Goal: Transaction & Acquisition: Subscribe to service/newsletter

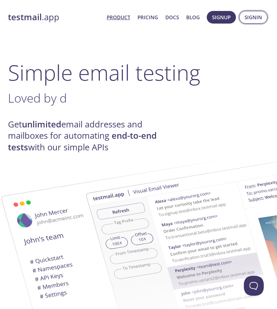
click at [257, 16] on span "Signin" at bounding box center [254, 17] width 18 height 9
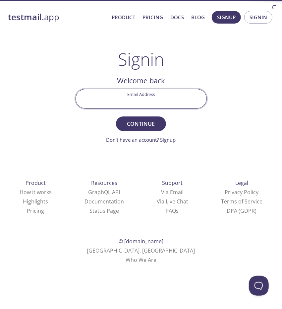
click at [153, 105] on input "Email Address" at bounding box center [141, 98] width 131 height 19
type input "[EMAIL_ADDRESS][DOMAIN_NAME]"
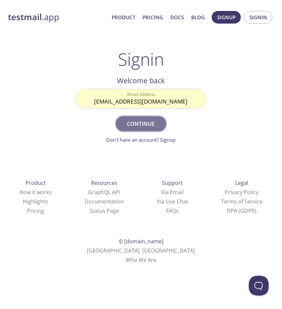
click at [153, 126] on span "Continue" at bounding box center [140, 123] width 35 height 9
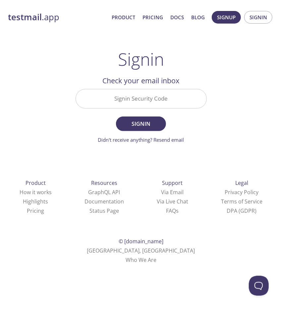
click at [167, 93] on input "Signin Security Code" at bounding box center [141, 98] width 131 height 19
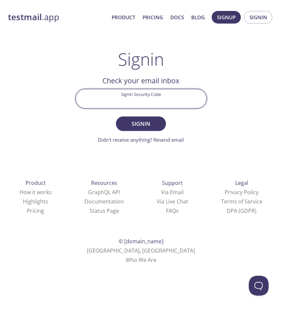
paste input "FCPK5GK"
type input "FCPK5GK"
click at [152, 123] on span "Signin" at bounding box center [140, 123] width 35 height 9
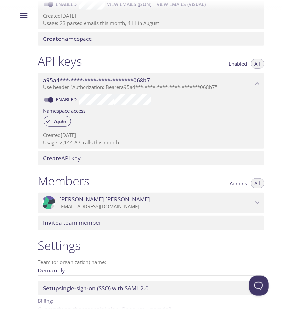
scroll to position [133, 0]
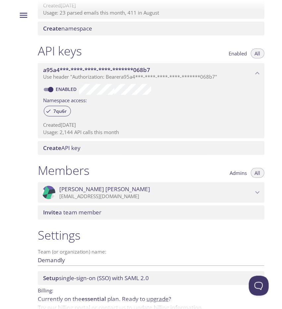
click at [78, 216] on div "Invite a team member" at bounding box center [151, 212] width 227 height 14
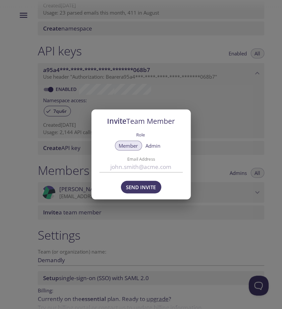
click at [153, 146] on span "Admin" at bounding box center [153, 146] width 15 height 0
click at [149, 166] on input "Email Address" at bounding box center [141, 166] width 84 height 11
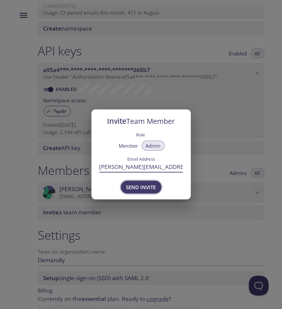
type input "[PERSON_NAME][EMAIL_ADDRESS][DOMAIN_NAME]"
click at [144, 184] on span "Send Invite" at bounding box center [141, 187] width 30 height 9
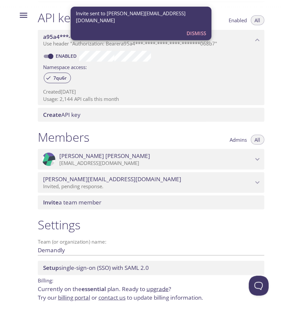
scroll to position [188, 0]
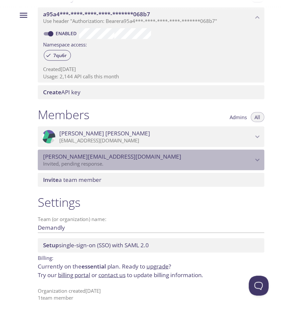
click at [259, 159] on icon "dan@demandly.com" at bounding box center [257, 160] width 9 height 9
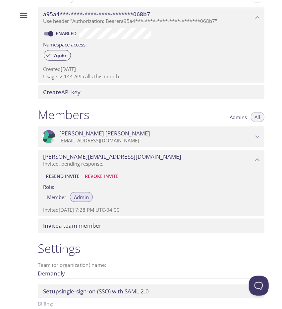
click at [208, 251] on h1 "Settings" at bounding box center [151, 248] width 227 height 15
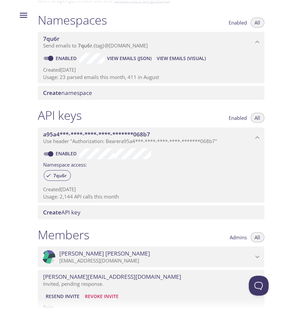
scroll to position [0, 0]
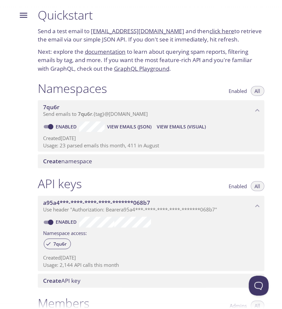
click at [20, 15] on icon "Menu" at bounding box center [24, 15] width 8 height 5
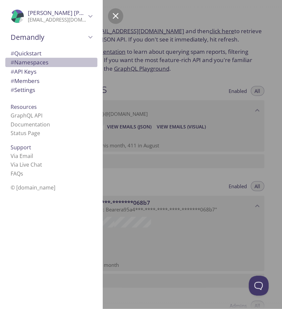
click at [48, 64] on span "# Namespaces" at bounding box center [30, 62] width 38 height 8
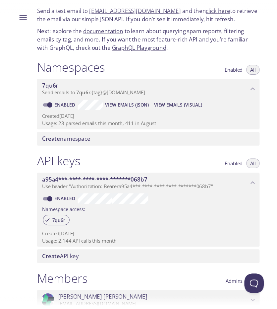
scroll to position [15, 0]
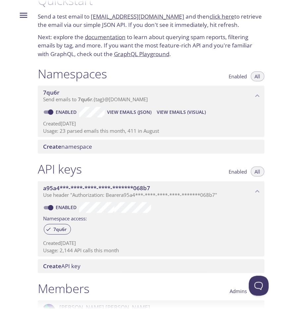
click at [202, 113] on span "View Emails (Visual)" at bounding box center [181, 112] width 49 height 8
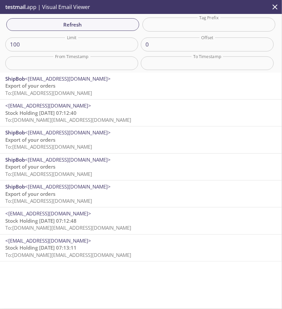
click at [158, 93] on p "Export of your orders To: [EMAIL_ADDRESS][DOMAIN_NAME]" at bounding box center [140, 89] width 271 height 14
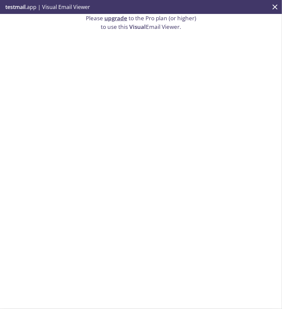
click at [116, 20] on link "upgrade" at bounding box center [115, 18] width 23 height 8
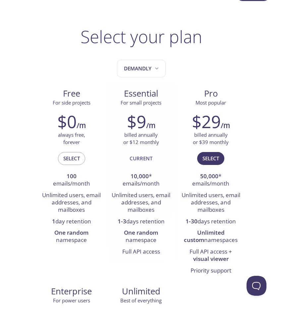
scroll to position [33, 0]
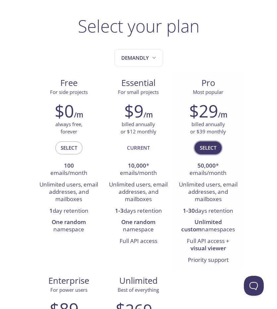
click at [205, 146] on span "Select" at bounding box center [208, 147] width 17 height 9
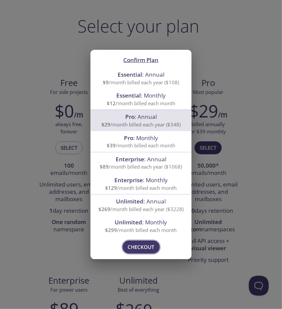
click at [150, 252] on button "Checkout" at bounding box center [141, 246] width 37 height 13
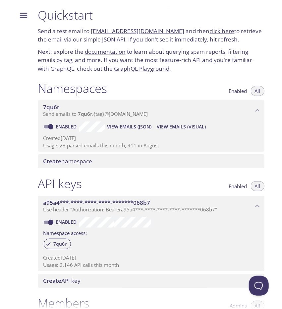
click at [201, 126] on span "View Emails (Visual)" at bounding box center [181, 127] width 49 height 8
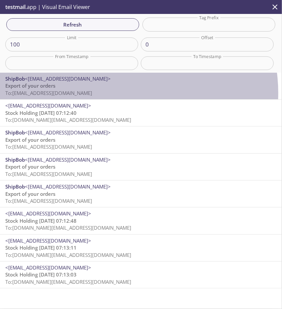
click at [92, 93] on span "To: 7qu6r.spacegoods_shipbob@inbox.testmail.app" at bounding box center [48, 93] width 87 height 7
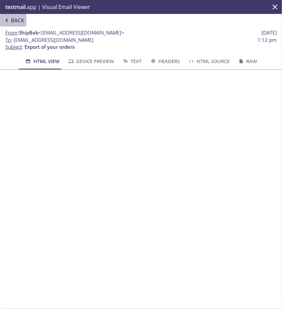
click at [13, 17] on span "Back" at bounding box center [13, 20] width 21 height 9
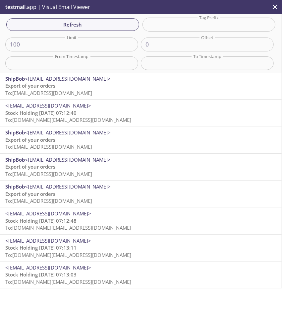
click at [276, 6] on icon "close" at bounding box center [275, 6] width 5 height 5
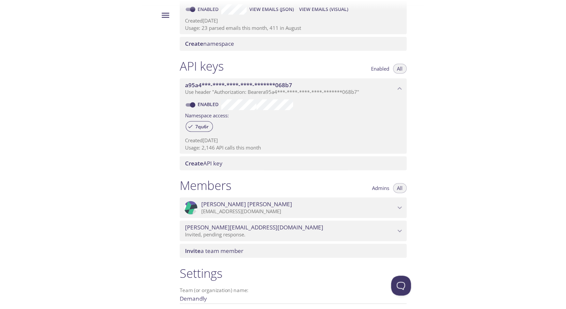
scroll to position [89, 0]
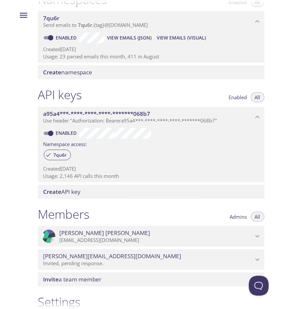
click at [190, 39] on span "View Emails (Visual)" at bounding box center [181, 38] width 49 height 8
